Goal: Find specific page/section: Find specific page/section

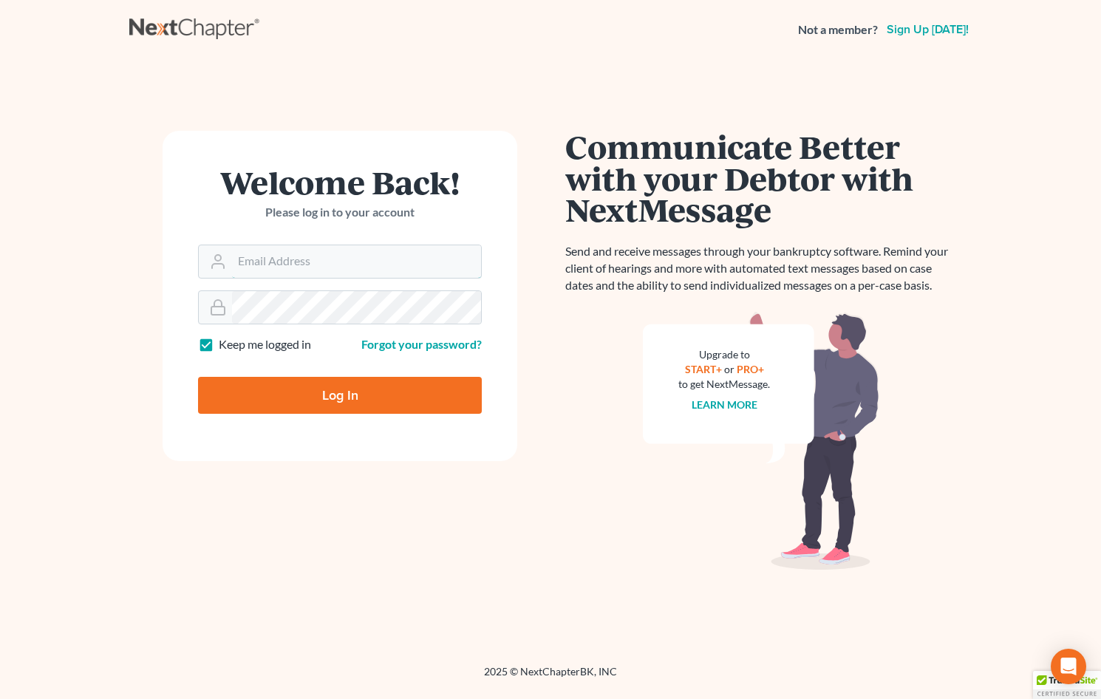
type input "[EMAIL_ADDRESS][DOMAIN_NAME]"
click at [384, 401] on input "Log In" at bounding box center [340, 395] width 284 height 37
type input "Thinking..."
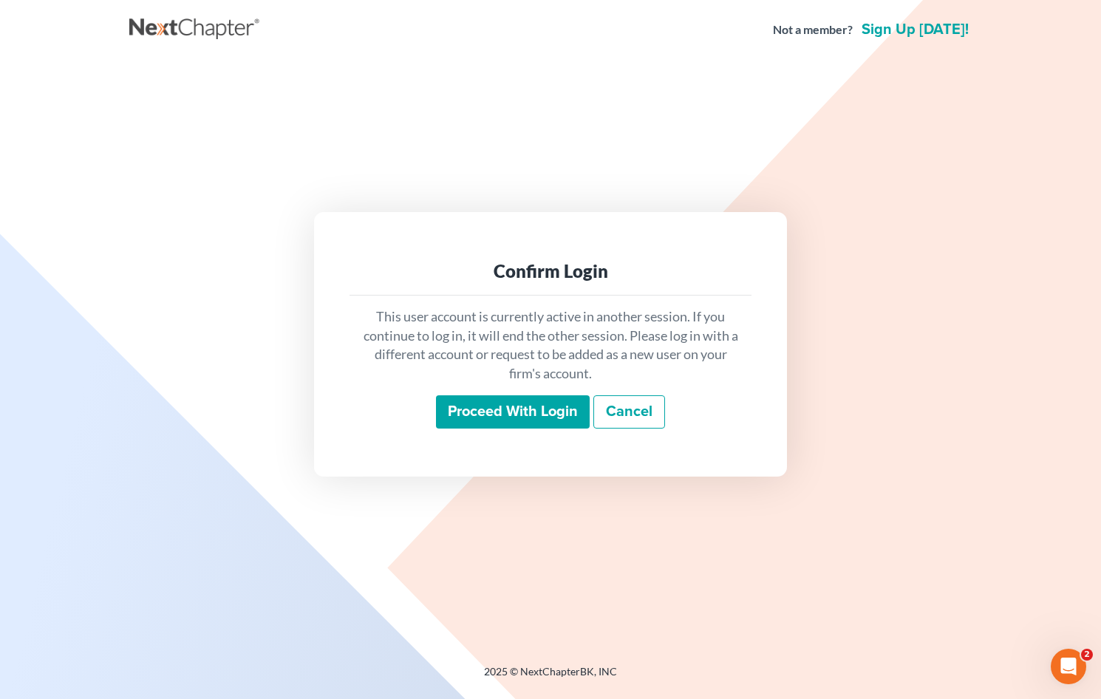
click at [505, 418] on input "Proceed with login" at bounding box center [513, 412] width 154 height 34
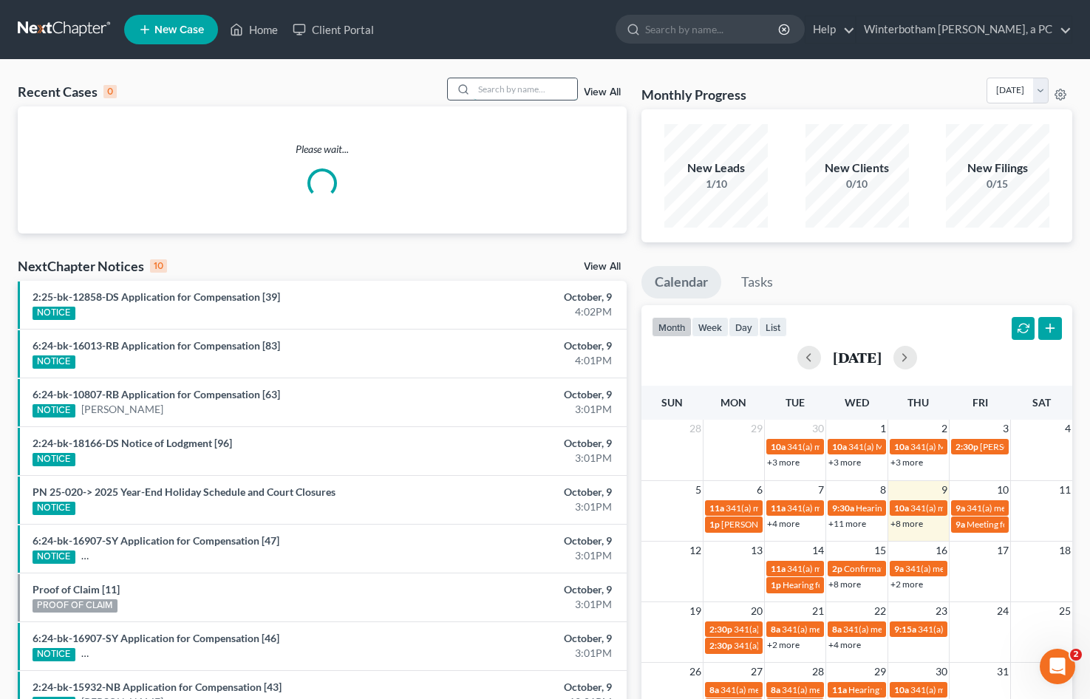
click at [534, 93] on input "search" at bounding box center [525, 88] width 103 height 21
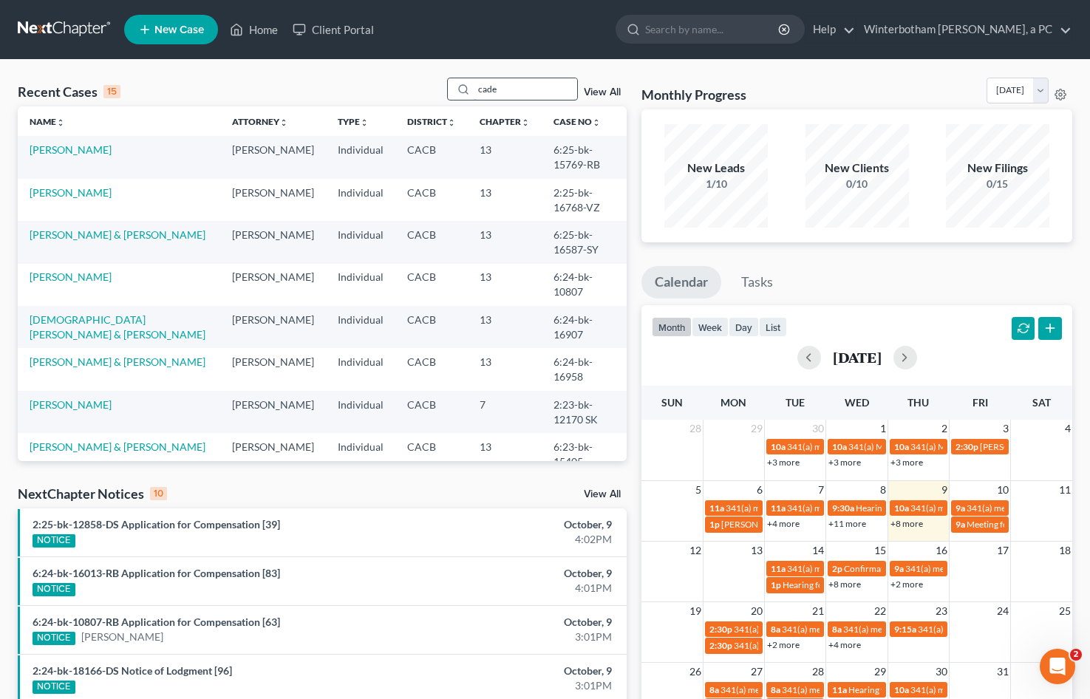
type input "cade"
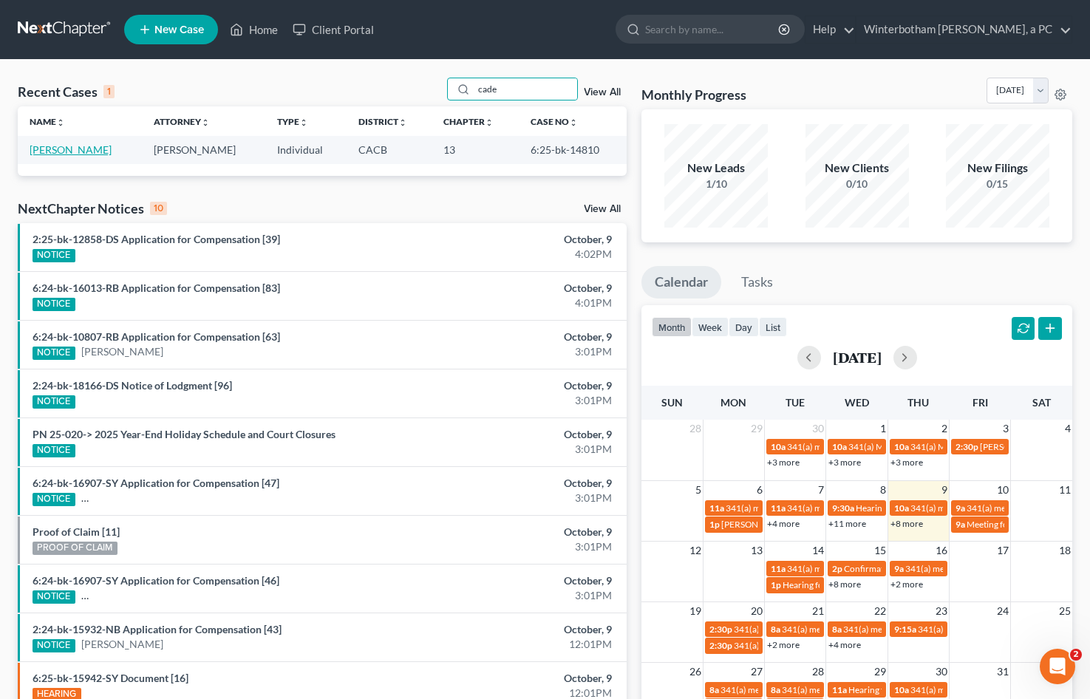
click at [90, 151] on link "Cade, Willietta" at bounding box center [71, 149] width 82 height 13
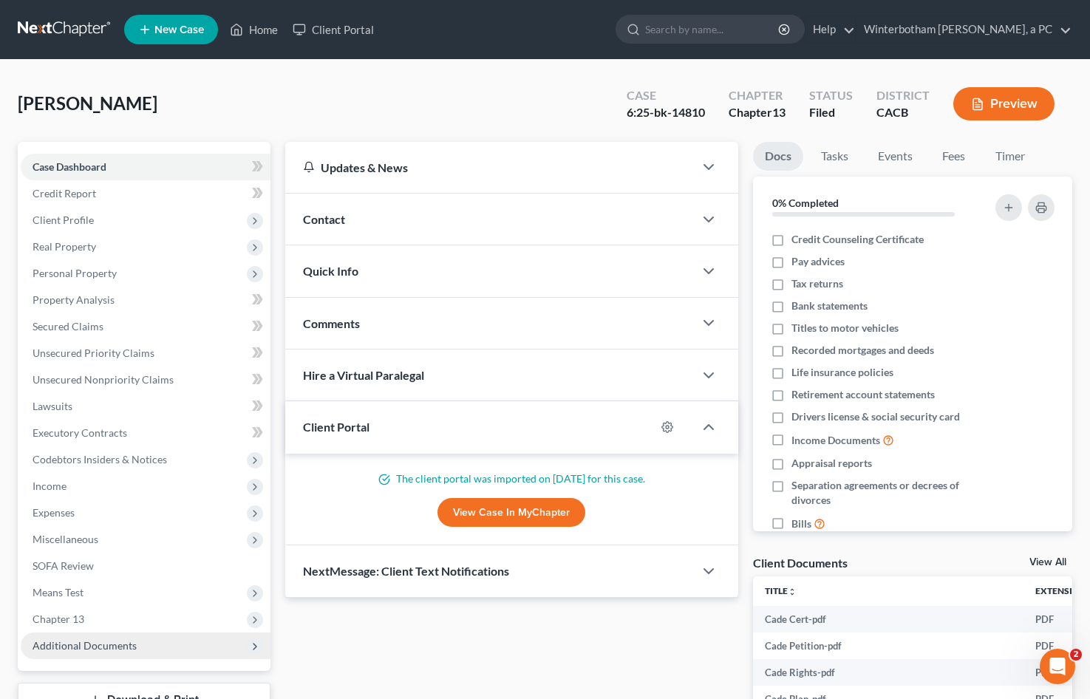
click at [132, 646] on span "Additional Documents" at bounding box center [85, 645] width 104 height 13
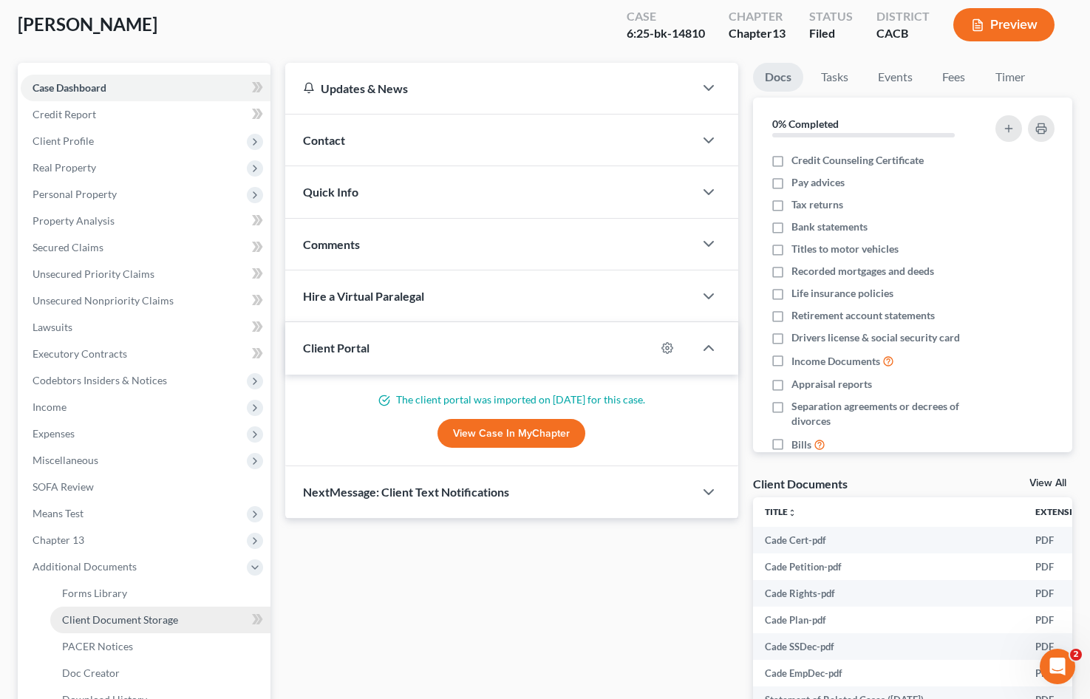
scroll to position [222, 0]
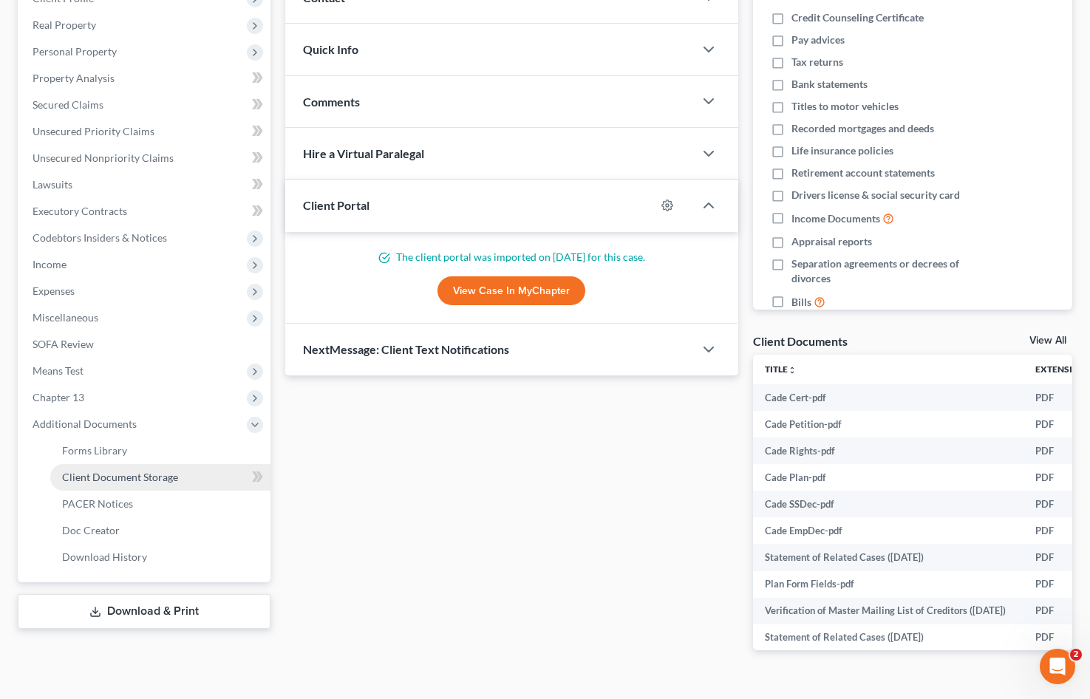
click at [159, 483] on span "Client Document Storage" at bounding box center [120, 477] width 116 height 13
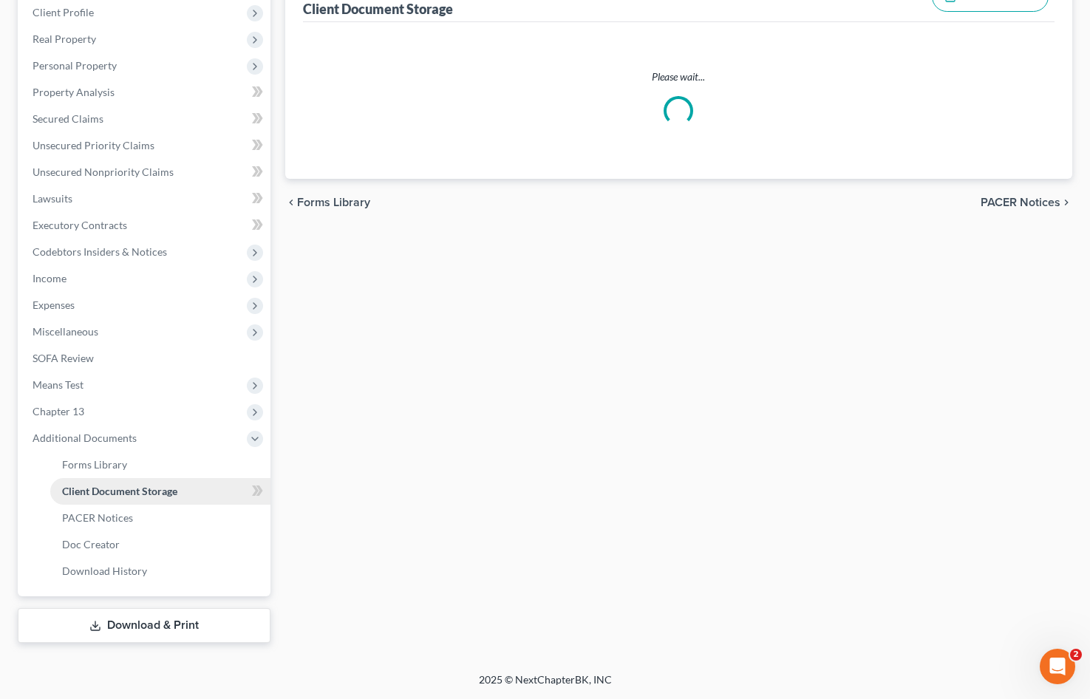
scroll to position [152, 0]
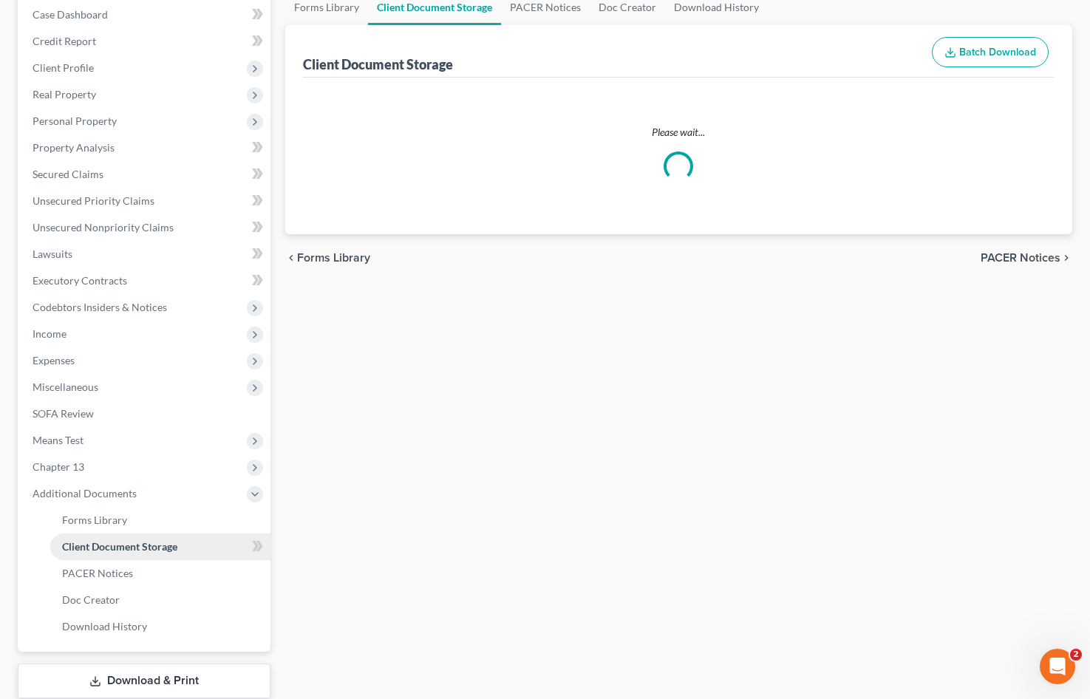
select select "30"
select select "19"
select select "41"
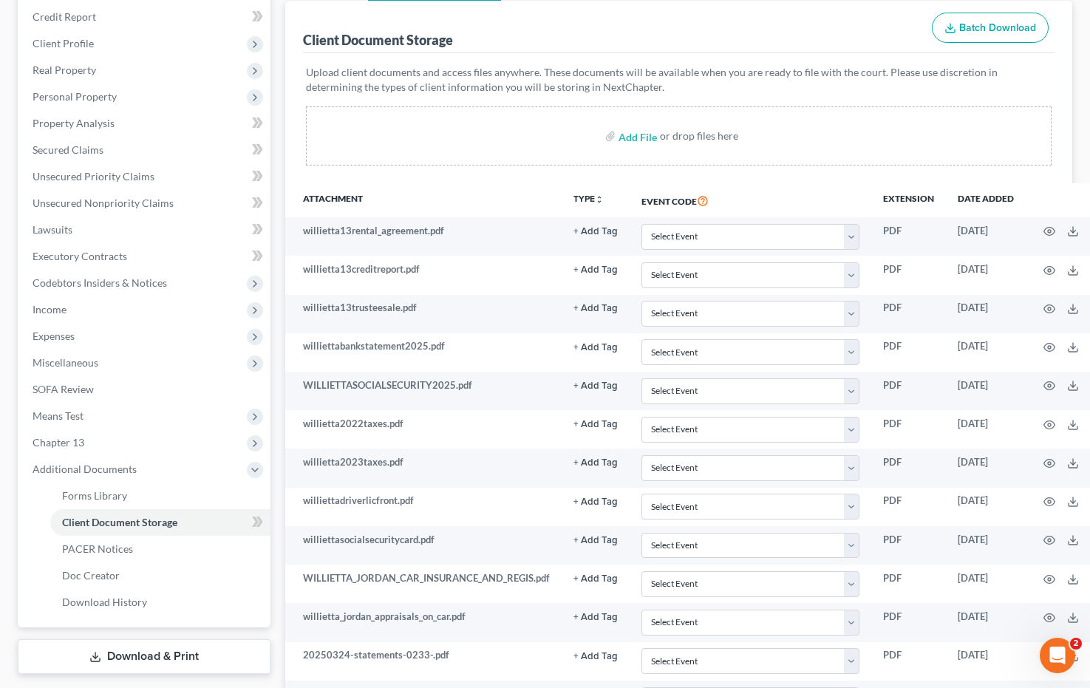
scroll to position [370, 0]
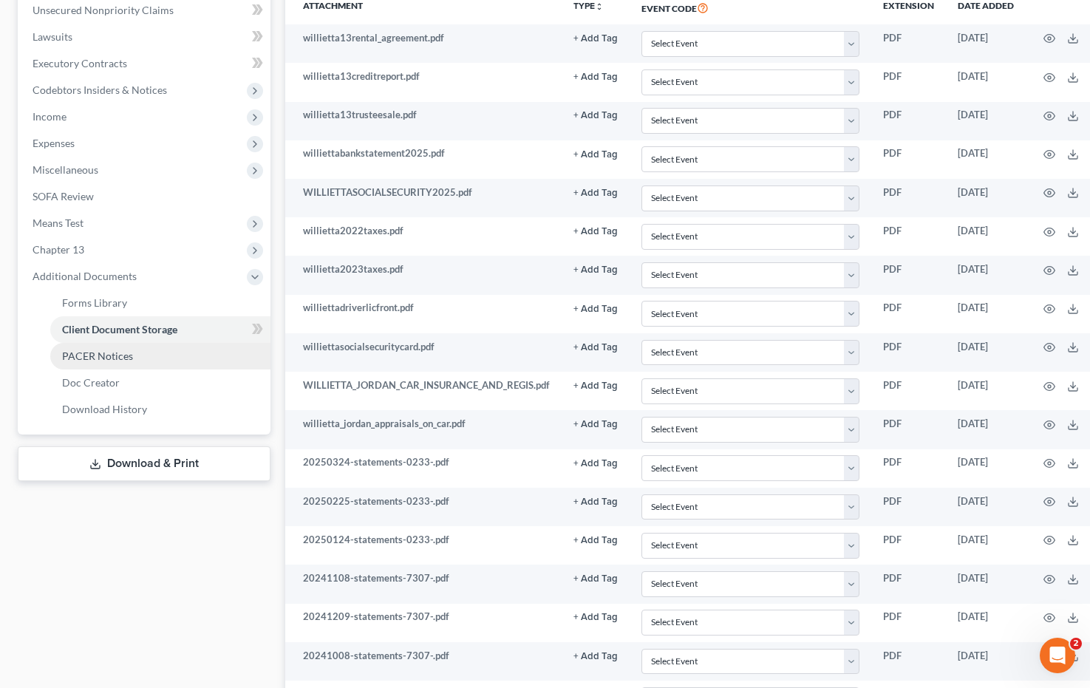
click at [141, 364] on link "PACER Notices" at bounding box center [160, 356] width 220 height 27
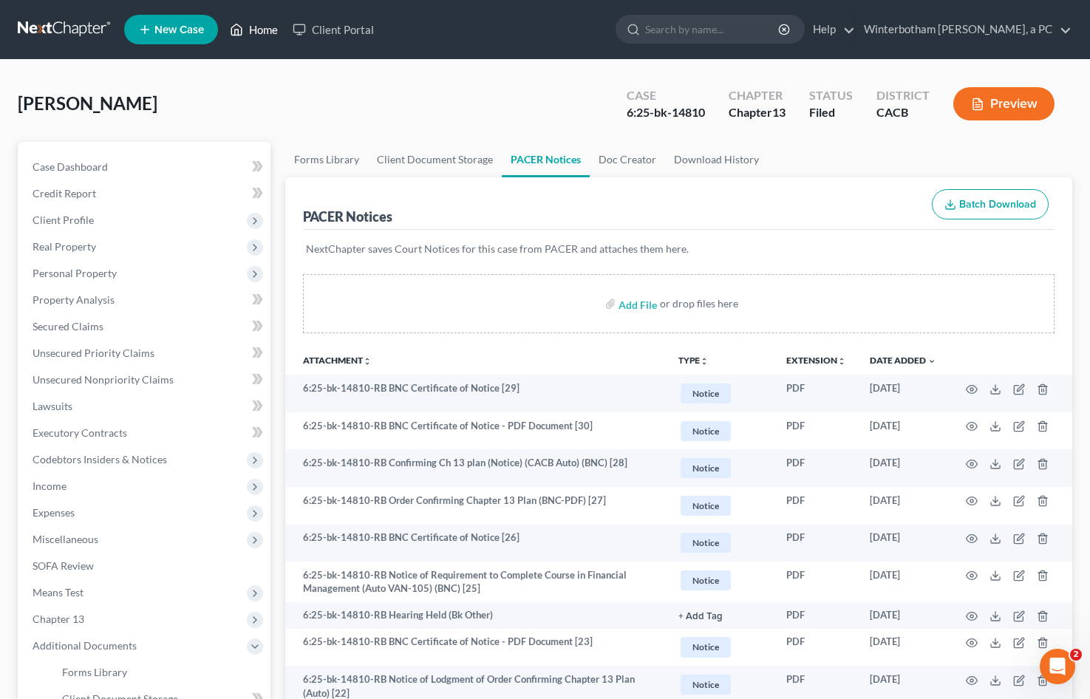
click at [253, 27] on link "Home" at bounding box center [253, 29] width 63 height 27
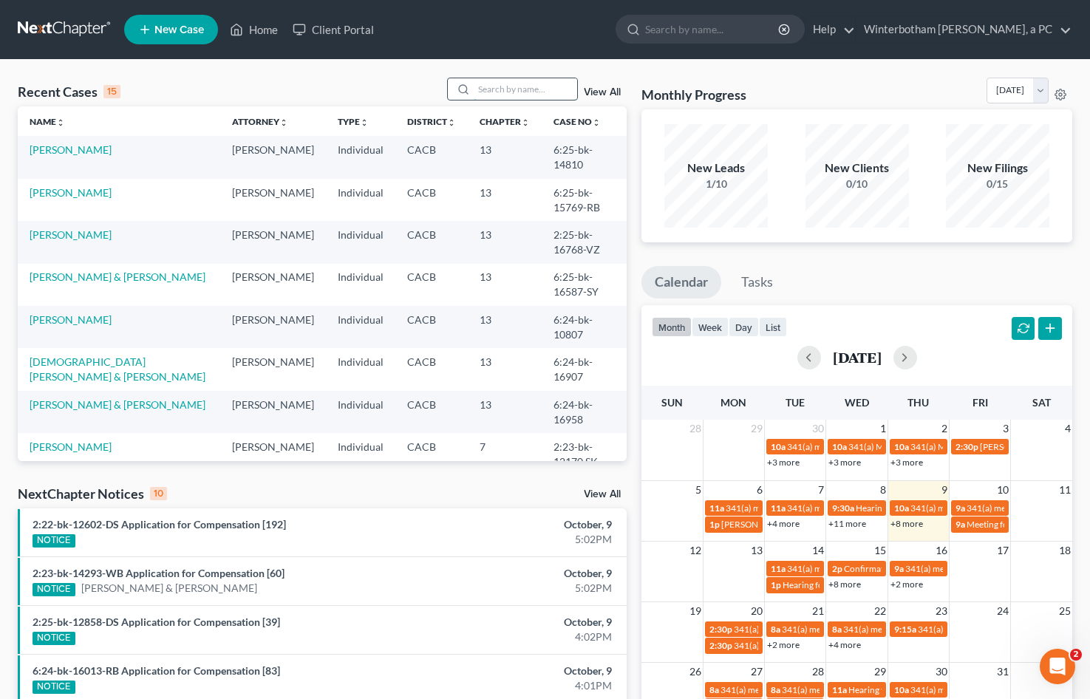
click at [524, 86] on input "search" at bounding box center [525, 88] width 103 height 21
type input "jeanette"
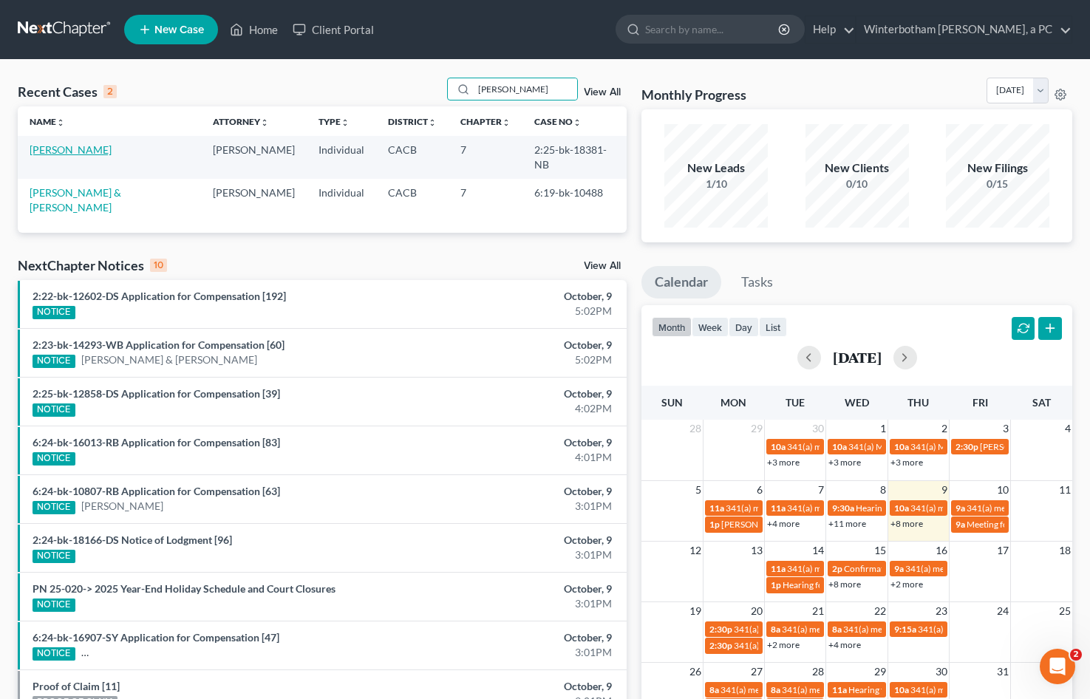
click at [69, 148] on link "Contreras, Jeanette" at bounding box center [71, 149] width 82 height 13
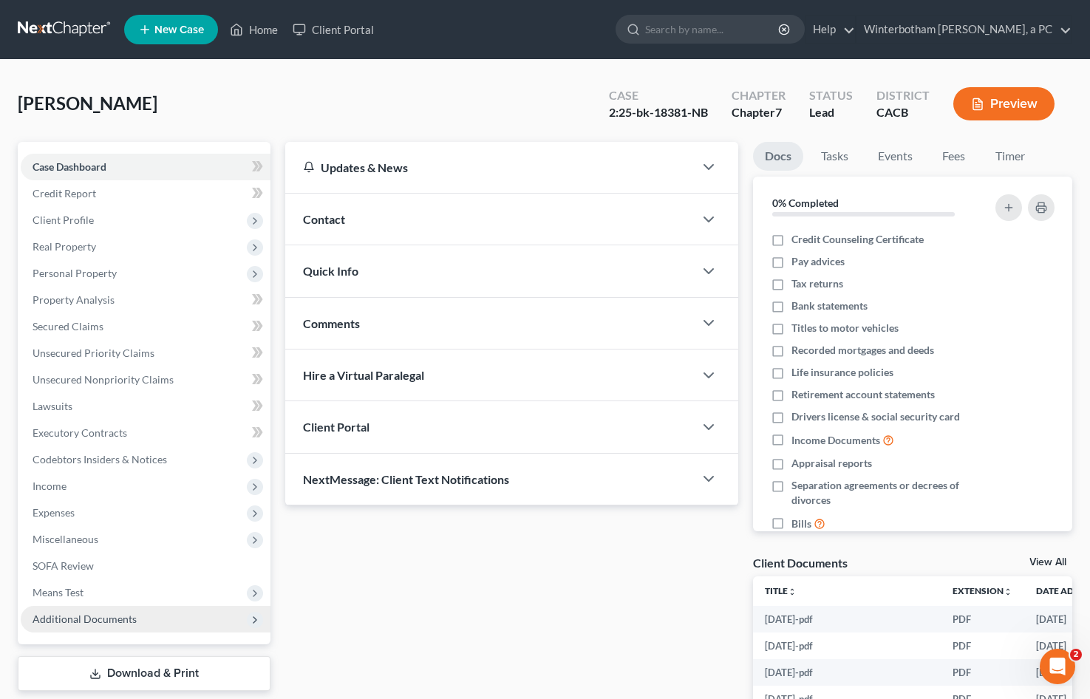
click at [202, 617] on span "Additional Documents" at bounding box center [146, 619] width 250 height 27
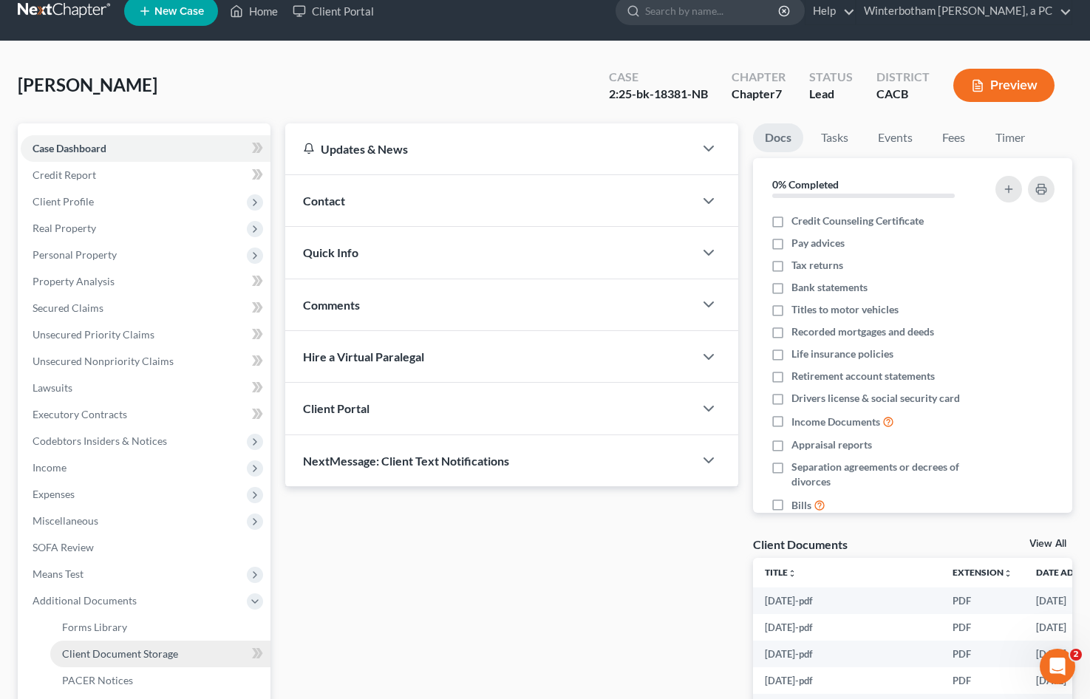
scroll to position [148, 0]
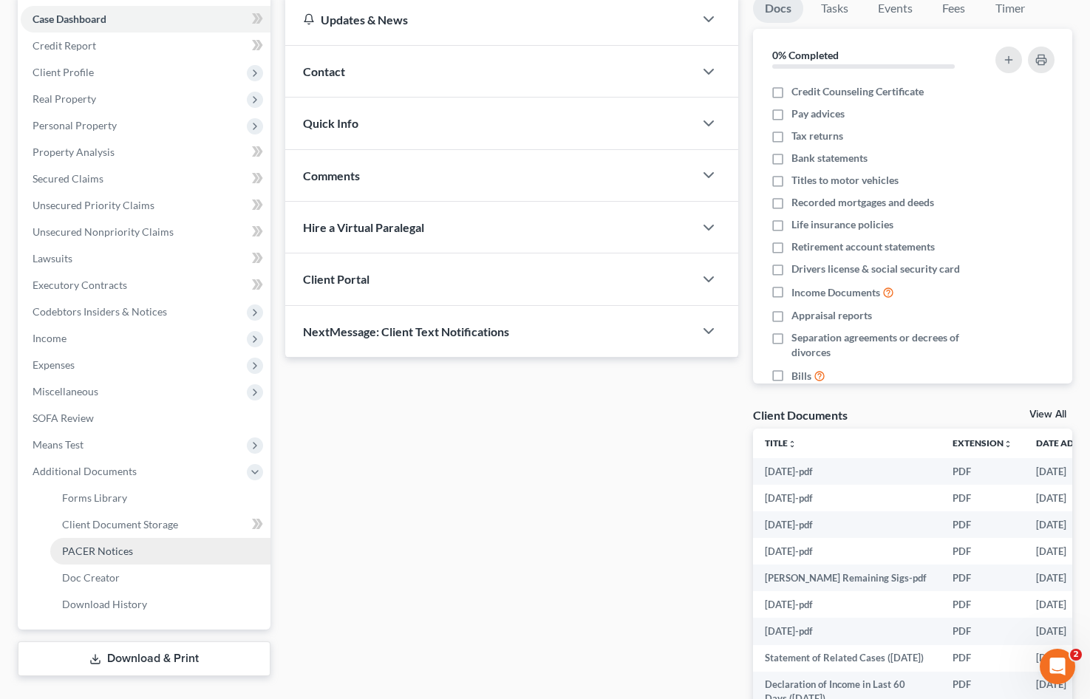
click at [143, 556] on link "PACER Notices" at bounding box center [160, 551] width 220 height 27
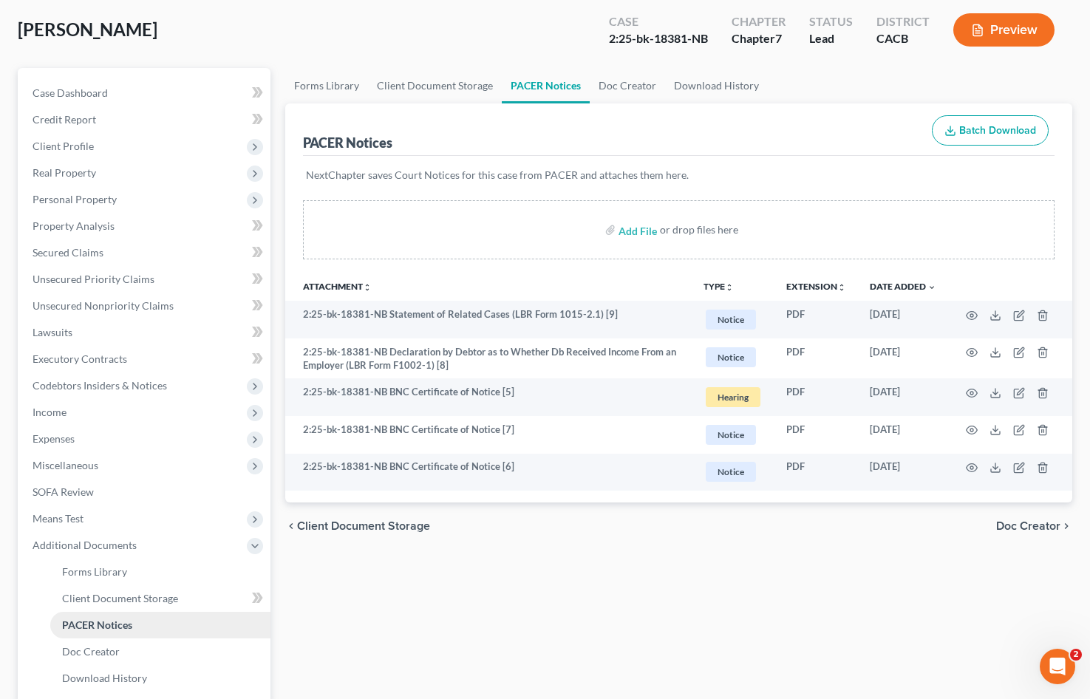
scroll to position [148, 0]
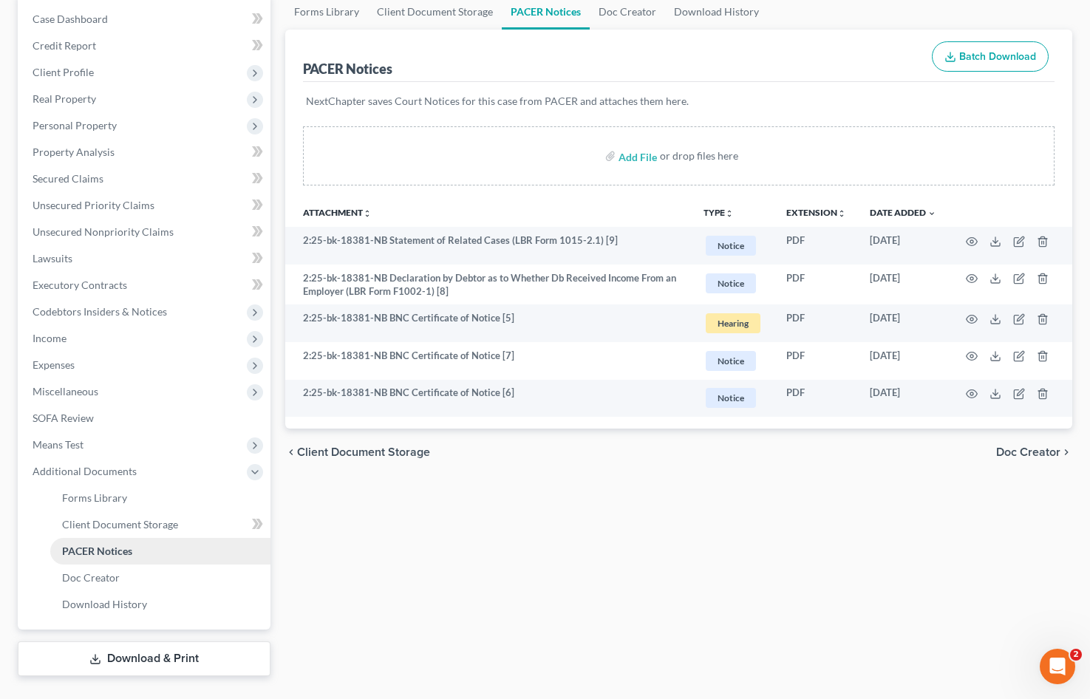
click at [107, 551] on span "PACER Notices" at bounding box center [97, 551] width 70 height 13
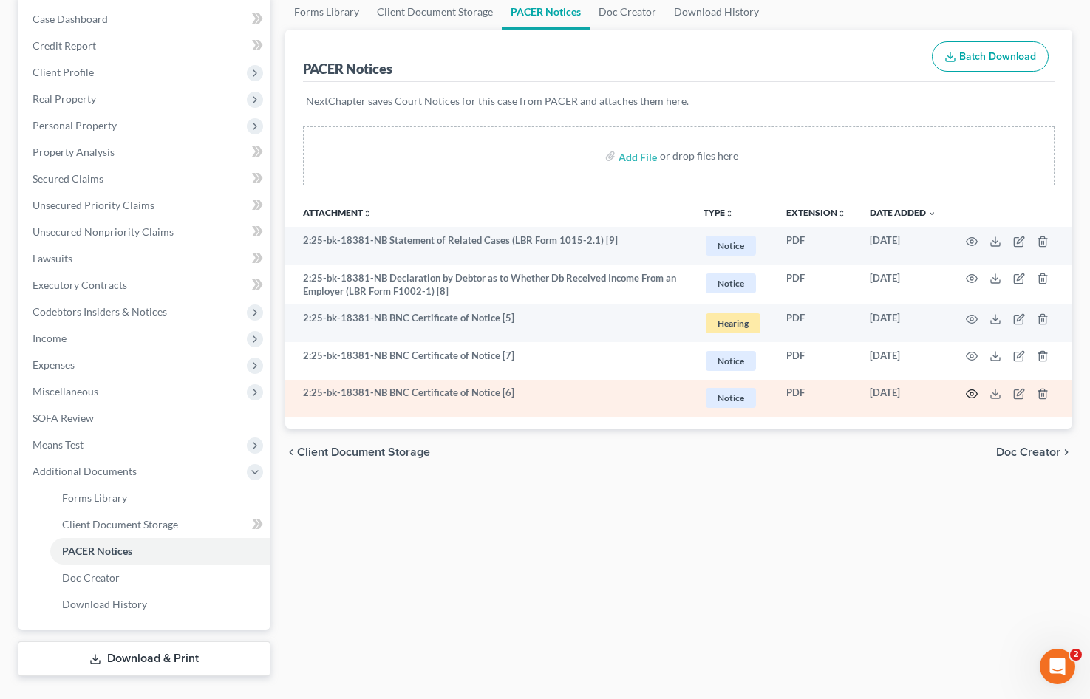
click at [973, 392] on icon "button" at bounding box center [972, 394] width 12 height 12
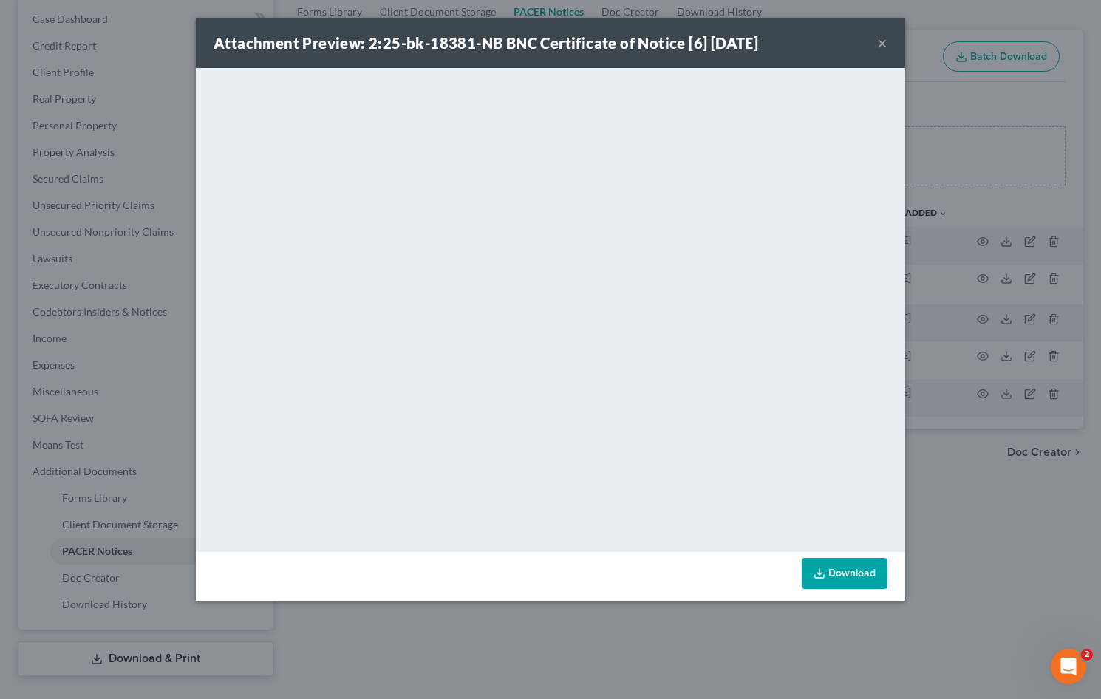
click at [880, 41] on button "×" at bounding box center [882, 43] width 10 height 18
